Goal: Task Accomplishment & Management: Manage account settings

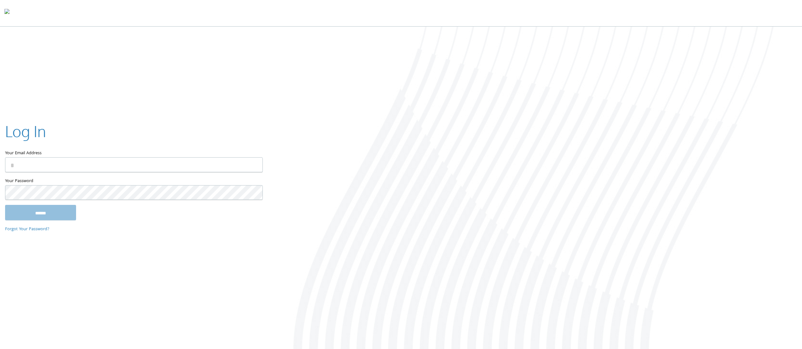
click at [65, 161] on input "Your Email Address" at bounding box center [134, 164] width 258 height 15
type input "**********"
click at [29, 213] on input "******" at bounding box center [40, 212] width 71 height 15
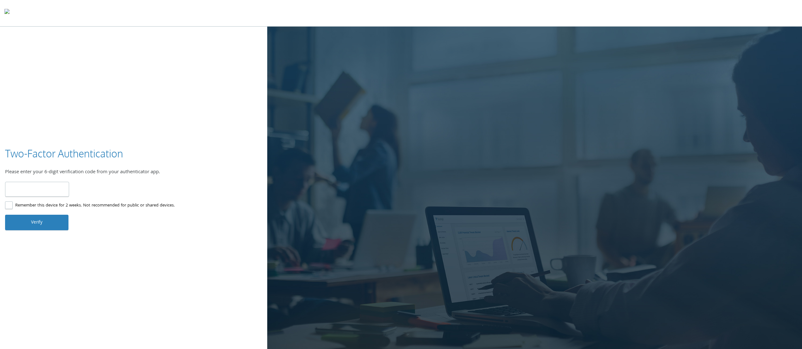
type input "******"
